Goal: Connect with others: Connect with others

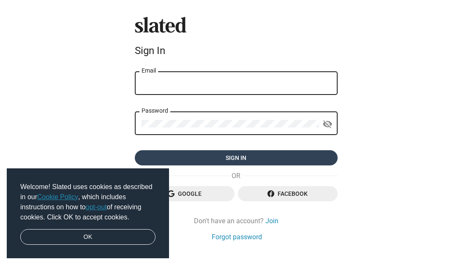
type input "[EMAIL_ADDRESS][DOMAIN_NAME]"
click at [281, 156] on span "Sign in" at bounding box center [236, 157] width 189 height 15
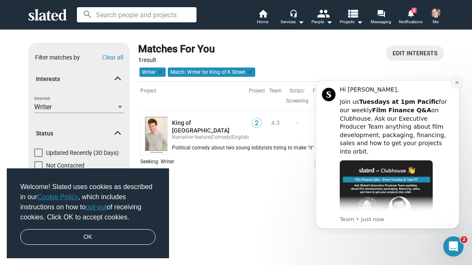
click at [454, 82] on button "Dismiss notification" at bounding box center [456, 82] width 11 height 11
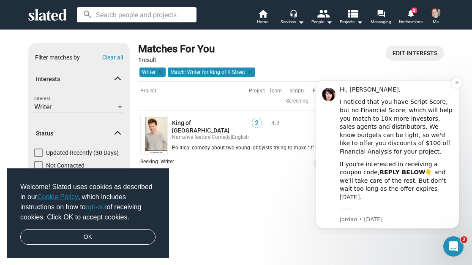
scroll to position [6, 0]
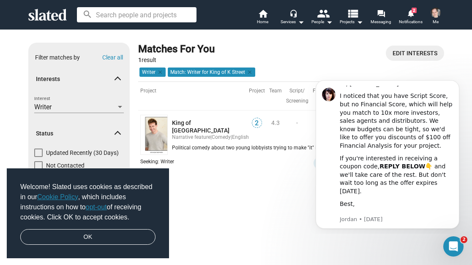
click at [284, 162] on div "Seeking: Writer Score 2+ Send Interest favorite_border Save visibility_off Arch…" at bounding box center [291, 172] width 302 height 31
click at [456, 84] on icon "Dismiss notification" at bounding box center [457, 82] width 5 height 5
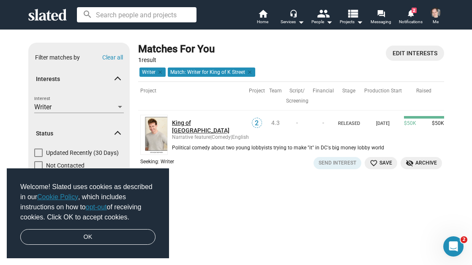
click at [196, 122] on link "King of [GEOGRAPHIC_DATA]" at bounding box center [209, 126] width 75 height 15
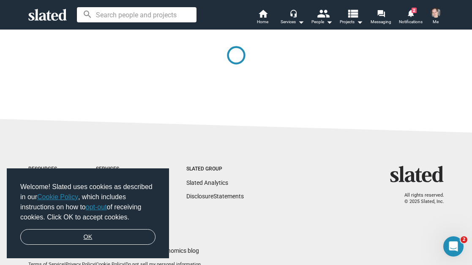
click at [118, 234] on link "OK" at bounding box center [87, 237] width 135 height 16
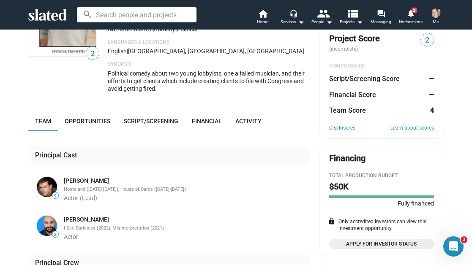
scroll to position [78, 0]
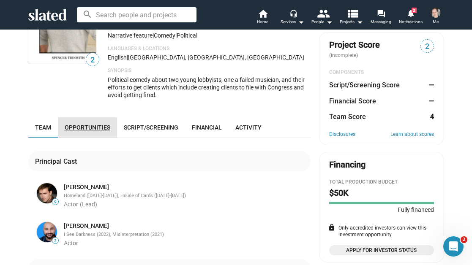
click at [94, 124] on span "Opportunities" at bounding box center [88, 127] width 46 height 7
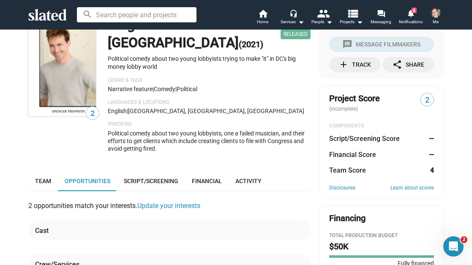
scroll to position [1, 0]
